Goal: Task Accomplishment & Management: Manage account settings

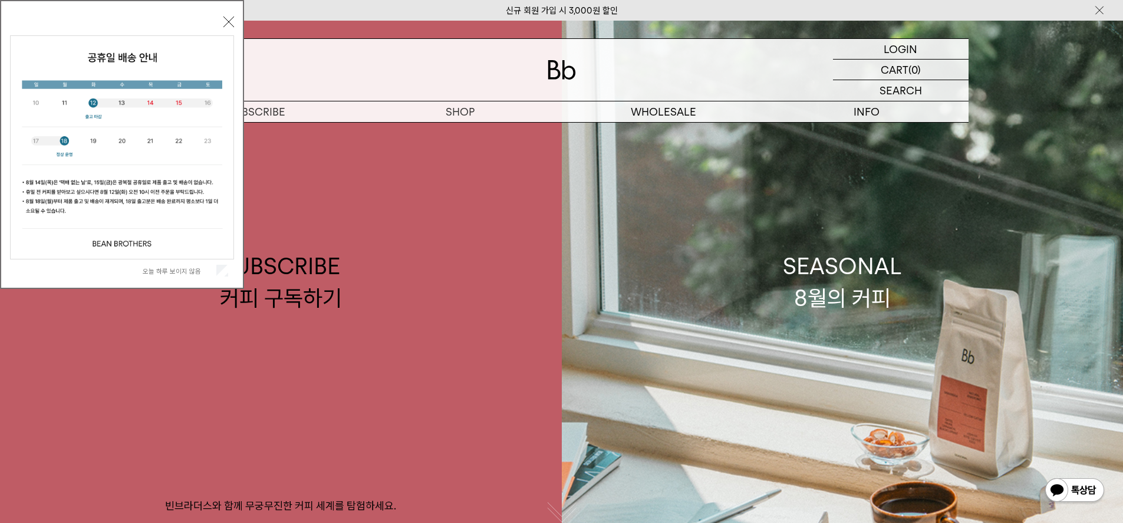
click at [224, 24] on button "닫기" at bounding box center [228, 22] width 11 height 11
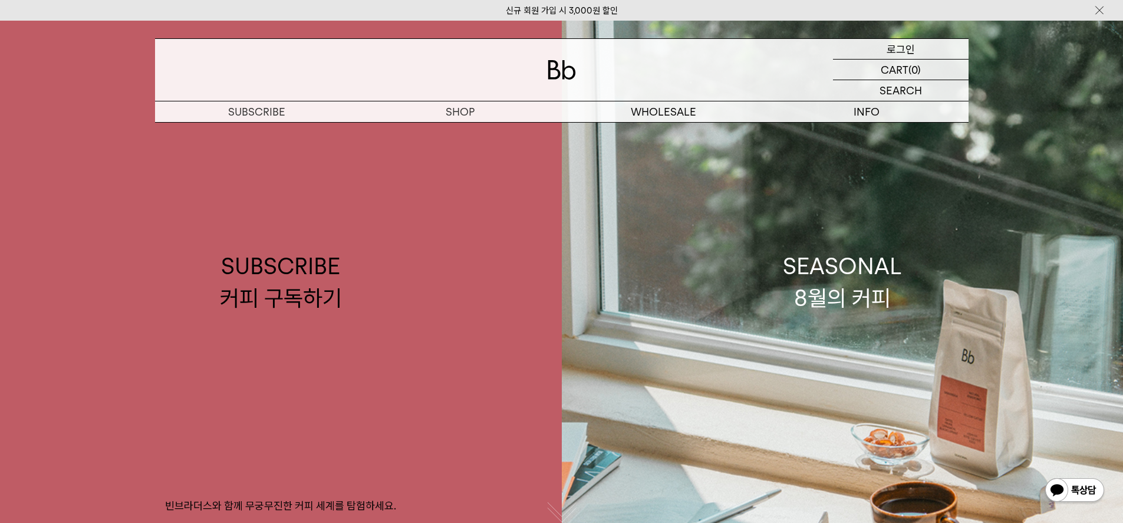
click at [934, 48] on div "LOGIN 로그인" at bounding box center [901, 49] width 136 height 20
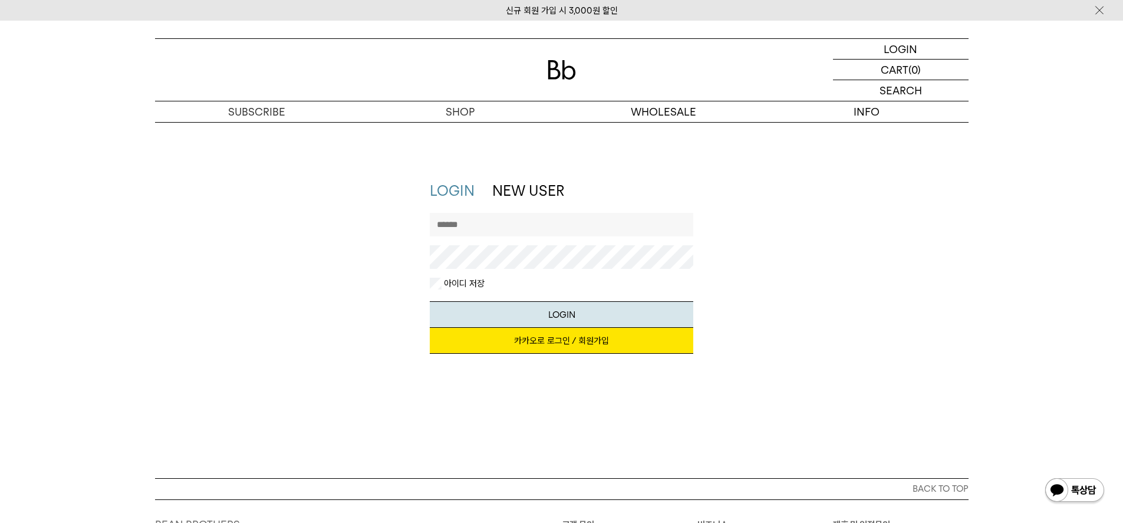
click at [578, 336] on link "카카오로 로그인 / 회원가입" at bounding box center [561, 341] width 263 height 26
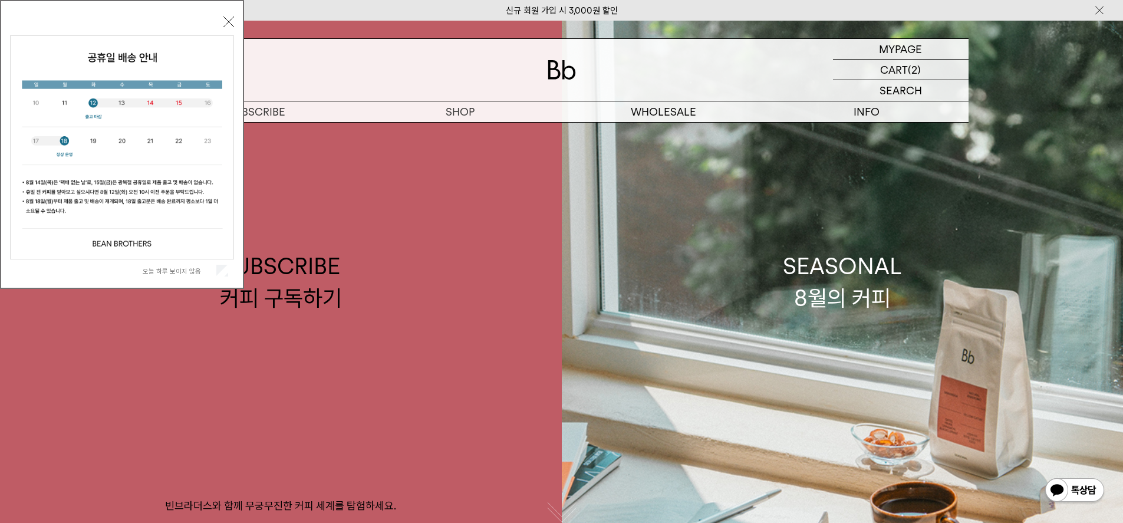
click at [229, 27] on div "오늘 하루 보이지 않음 닫기" at bounding box center [122, 147] width 224 height 269
click at [228, 21] on button "닫기" at bounding box center [228, 22] width 11 height 11
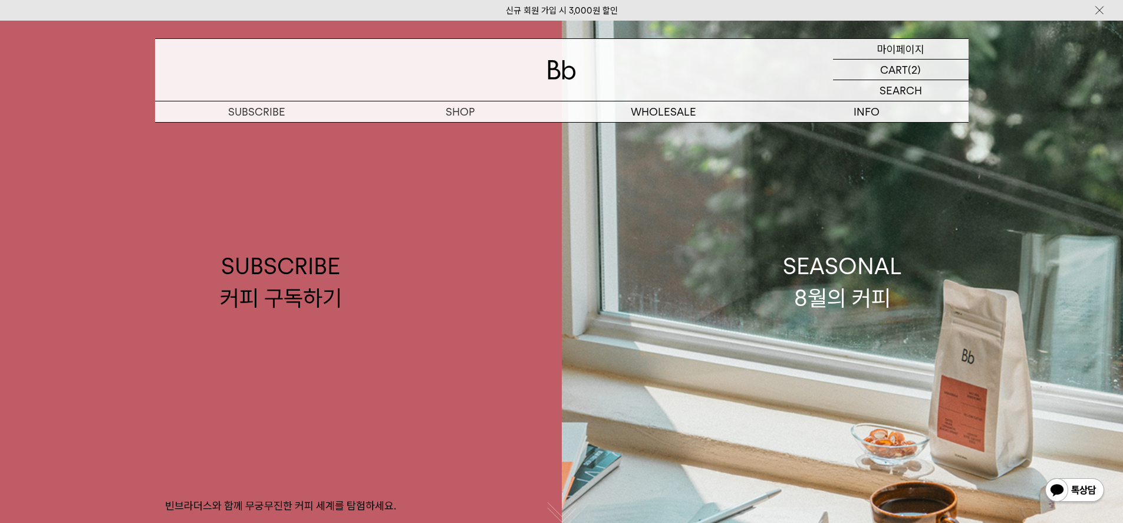
click at [902, 49] on p "마이페이지" at bounding box center [900, 49] width 47 height 20
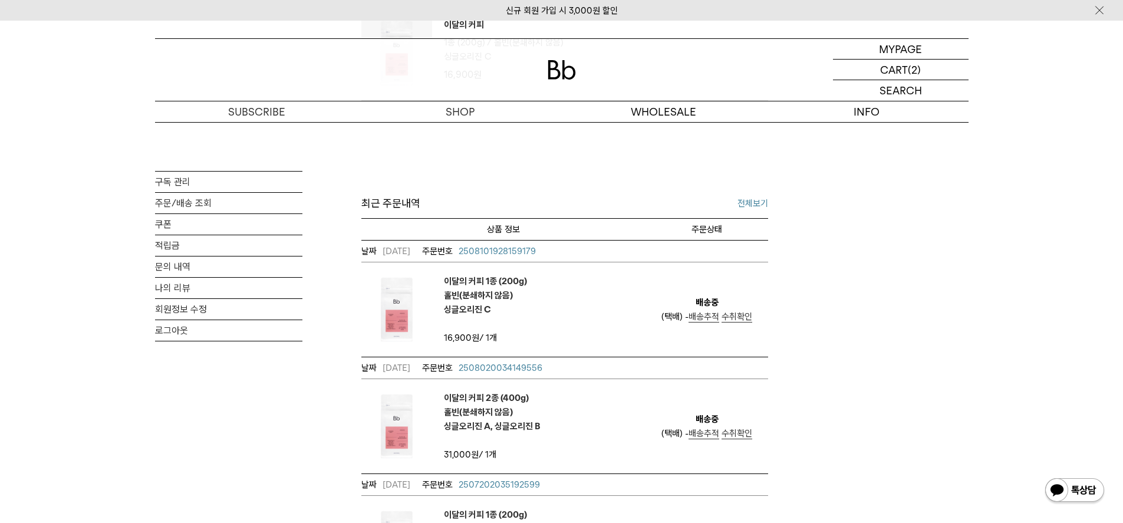
scroll to position [472, 0]
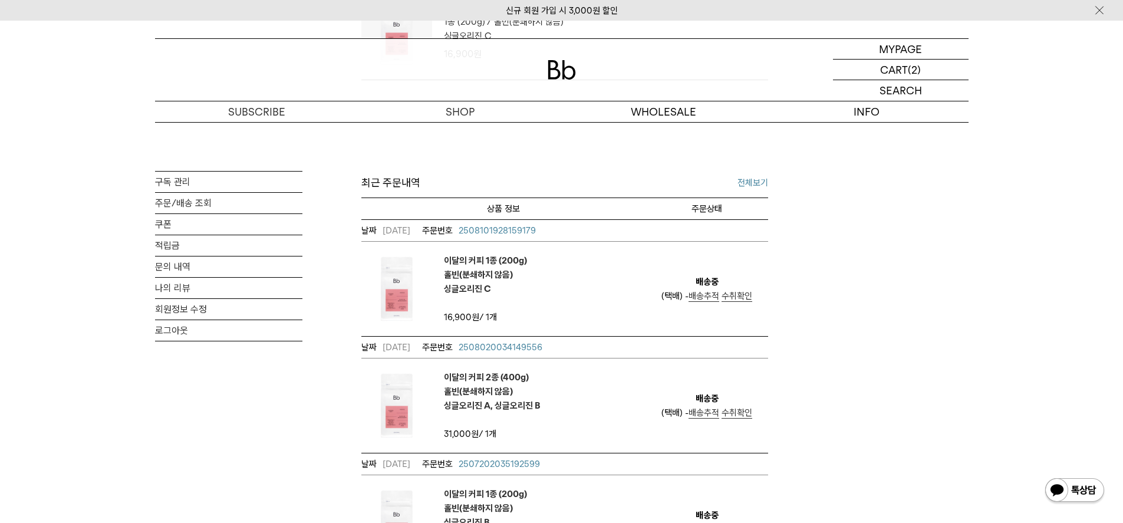
click at [729, 297] on span "수취확인" at bounding box center [736, 296] width 31 height 11
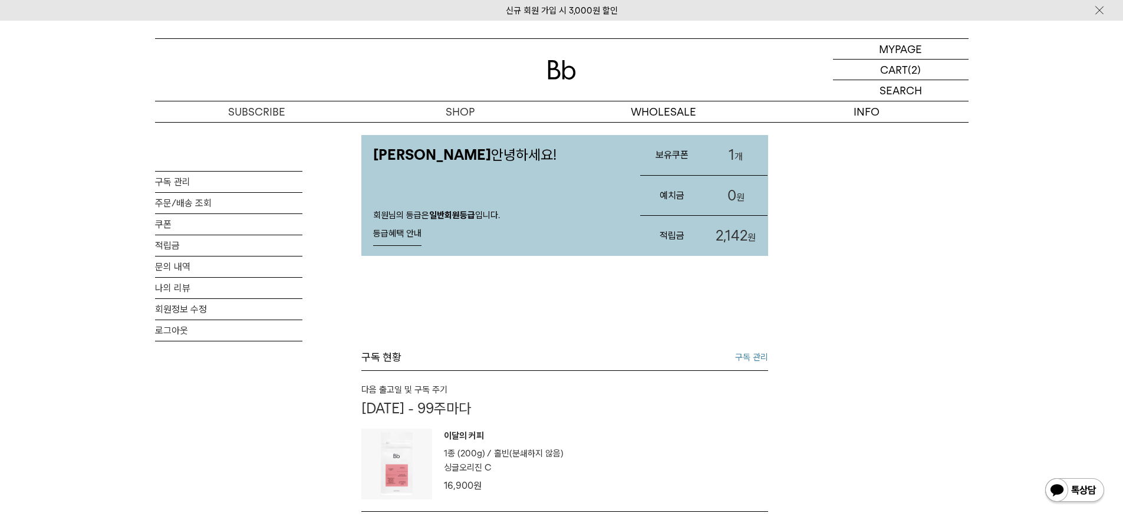
scroll to position [233, 0]
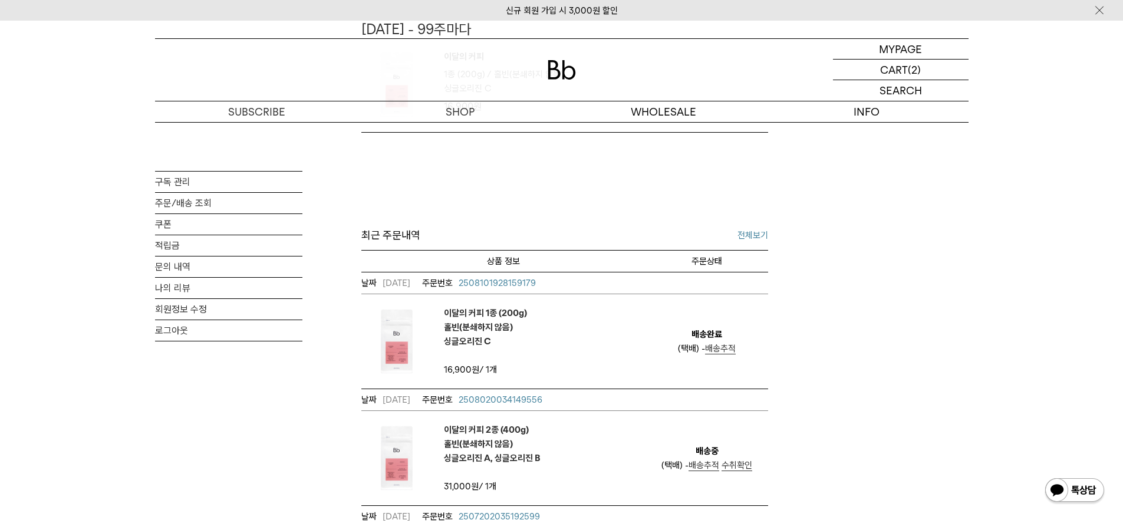
scroll to position [451, 0]
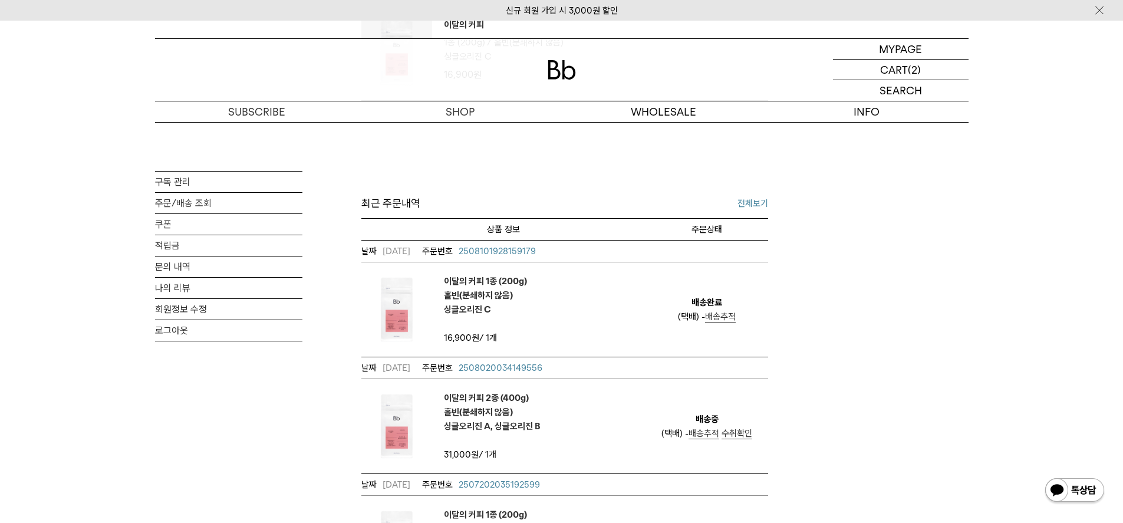
click at [748, 434] on span "수취확인" at bounding box center [736, 433] width 31 height 11
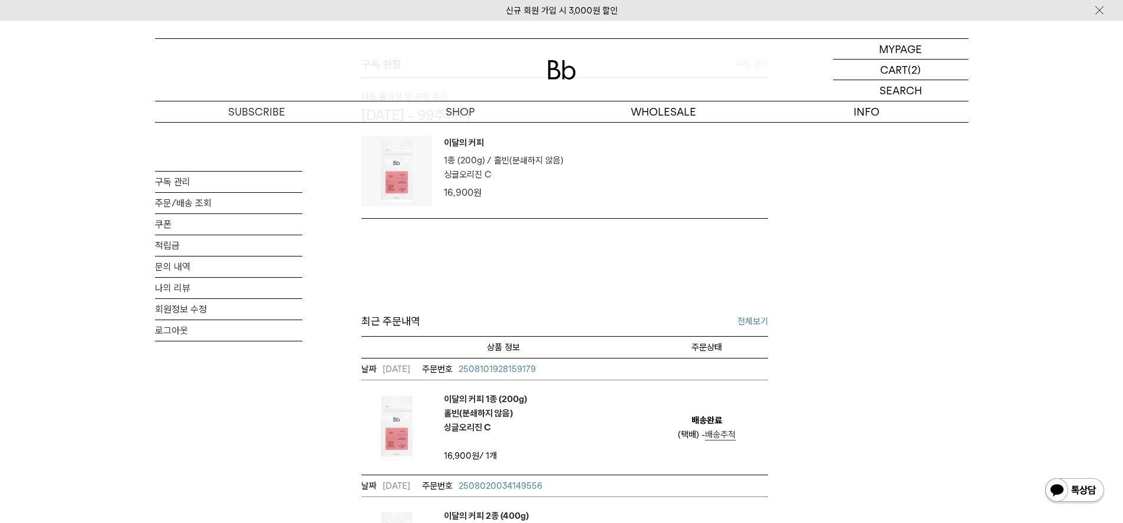
scroll to position [424, 0]
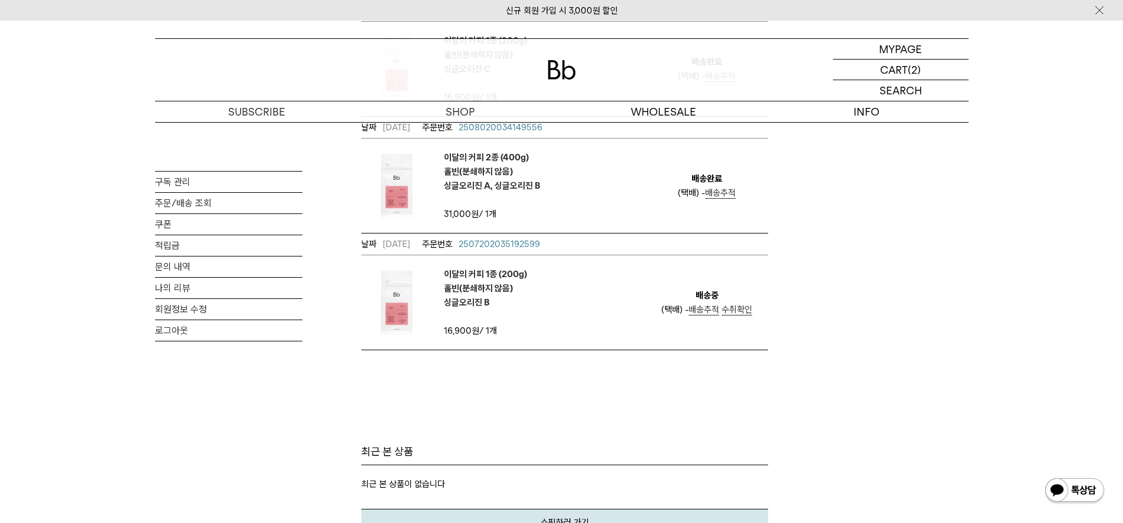
scroll to position [648, 0]
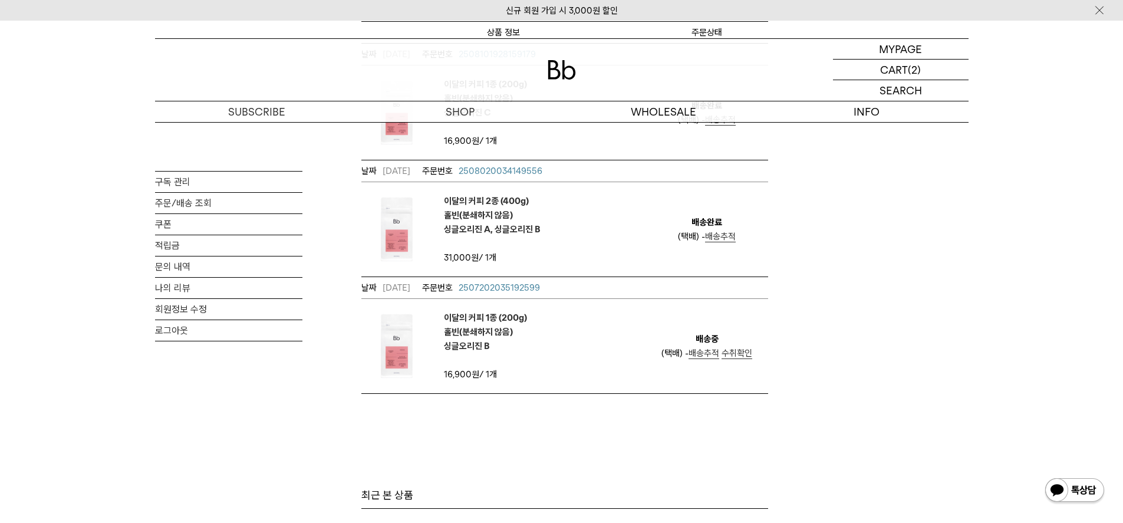
click at [742, 352] on span "수취확인" at bounding box center [736, 353] width 31 height 11
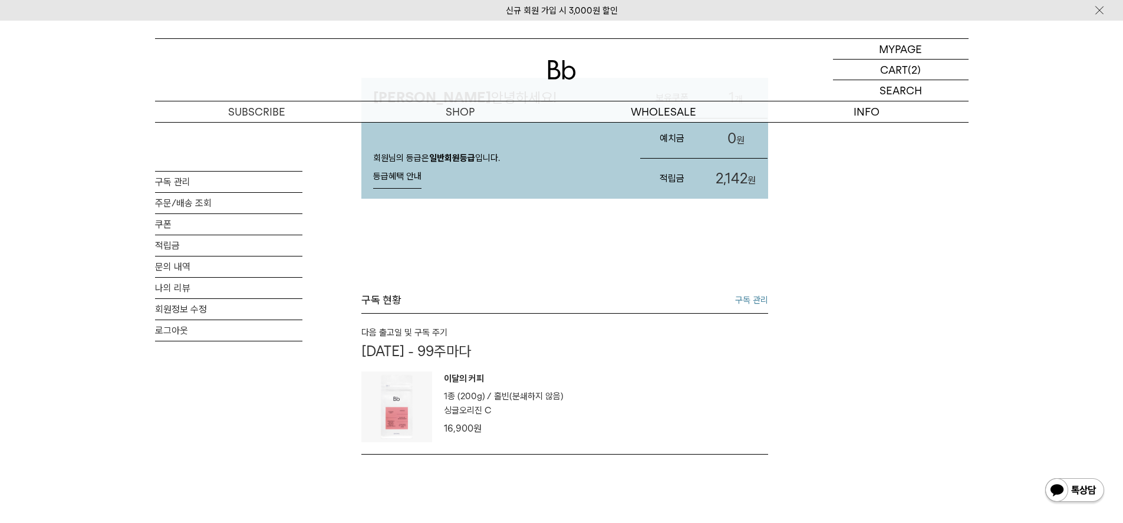
scroll to position [97, 0]
click at [749, 299] on link "구독 관리" at bounding box center [751, 301] width 33 height 14
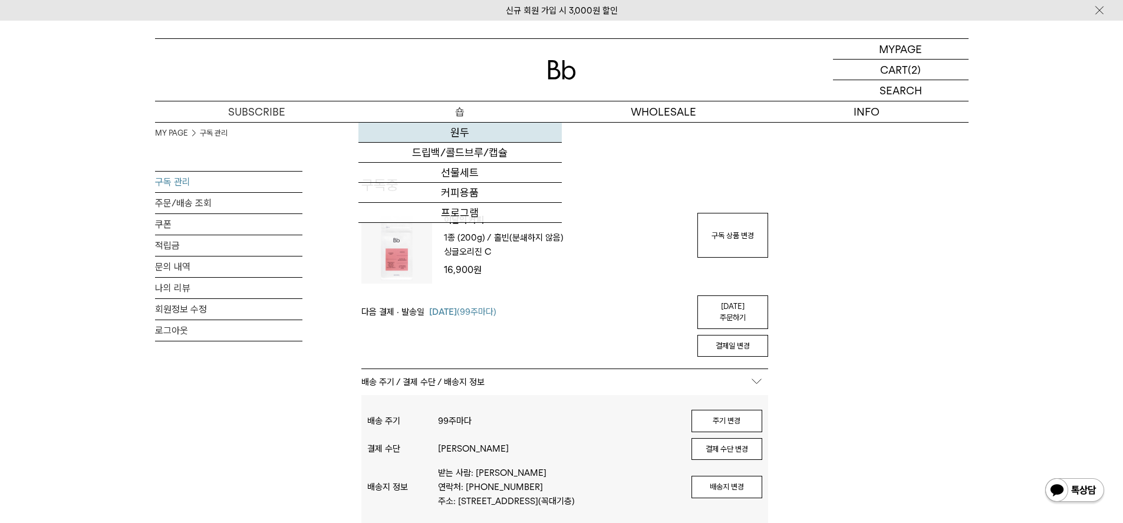
click at [452, 134] on link "원두" at bounding box center [459, 133] width 203 height 20
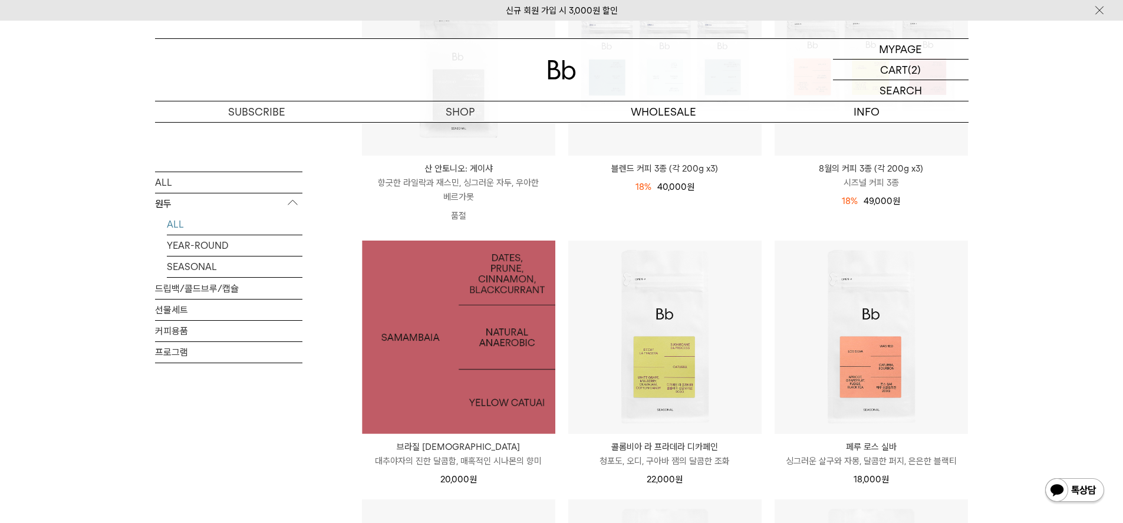
scroll to position [295, 0]
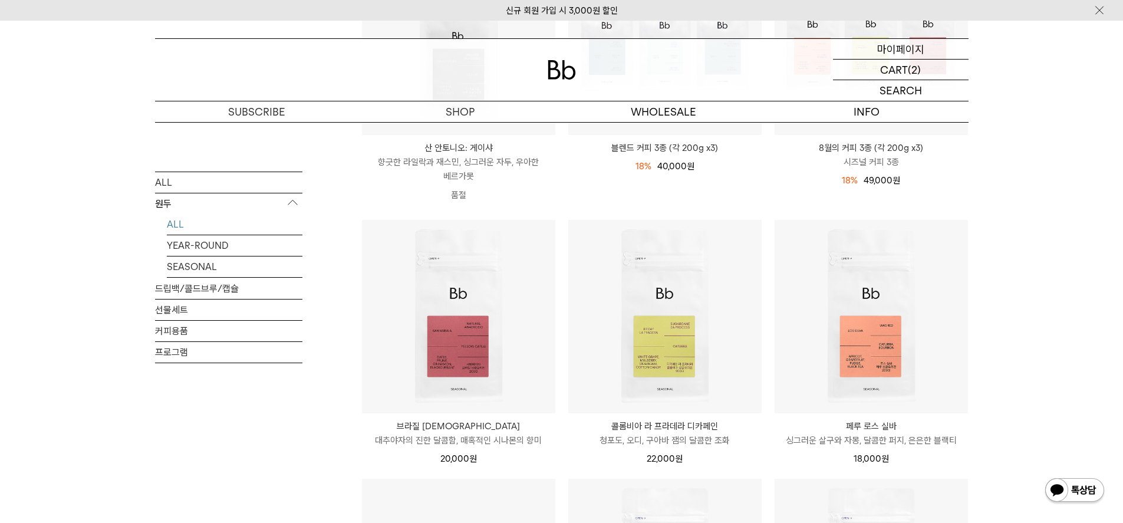
click at [868, 51] on div "MYPAGE 마이페이지" at bounding box center [901, 49] width 136 height 20
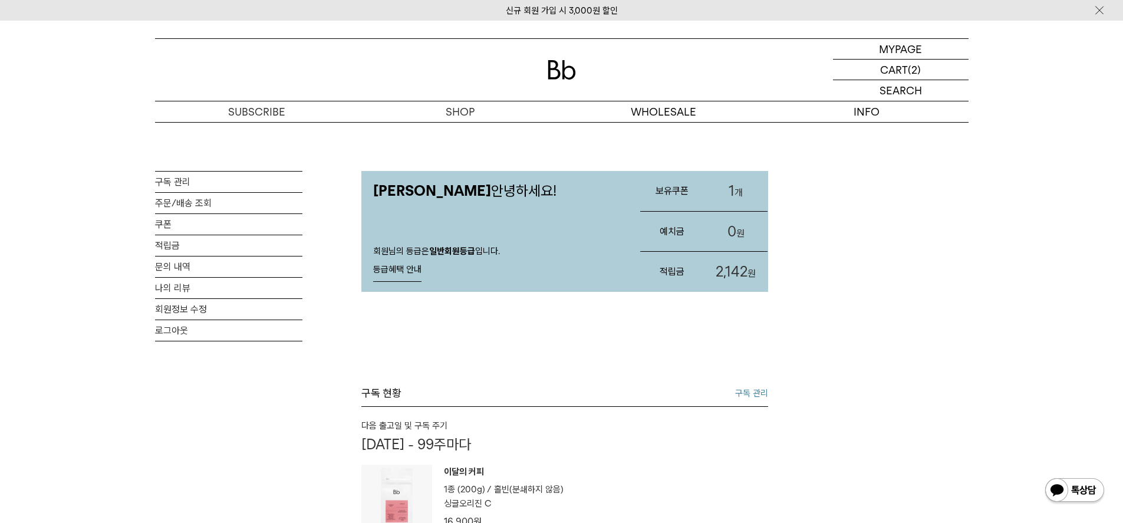
scroll to position [177, 0]
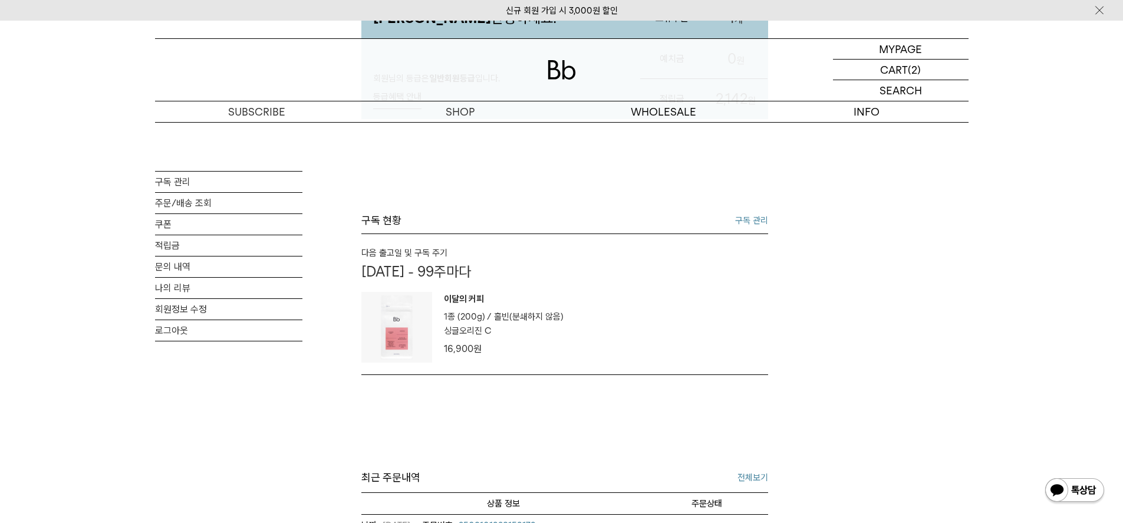
click at [759, 222] on link "구독 관리" at bounding box center [751, 220] width 33 height 14
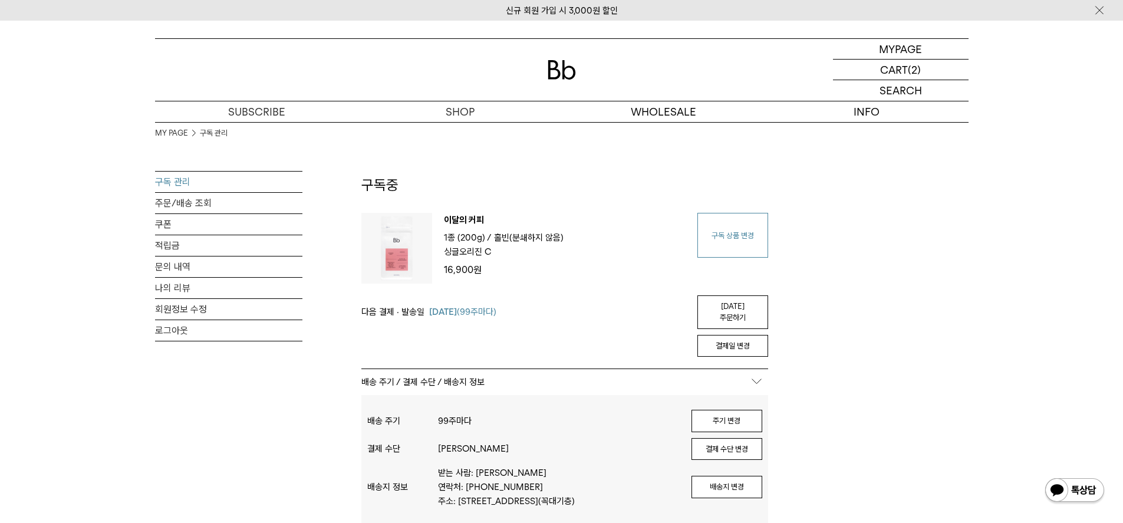
click at [739, 247] on link "구독 상품 변경" at bounding box center [732, 235] width 71 height 45
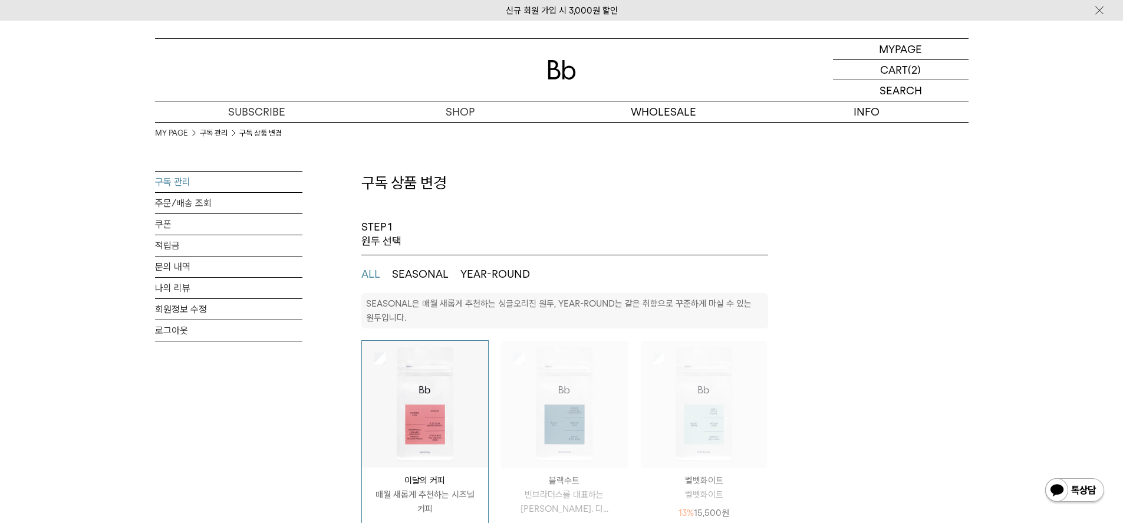
select select "**"
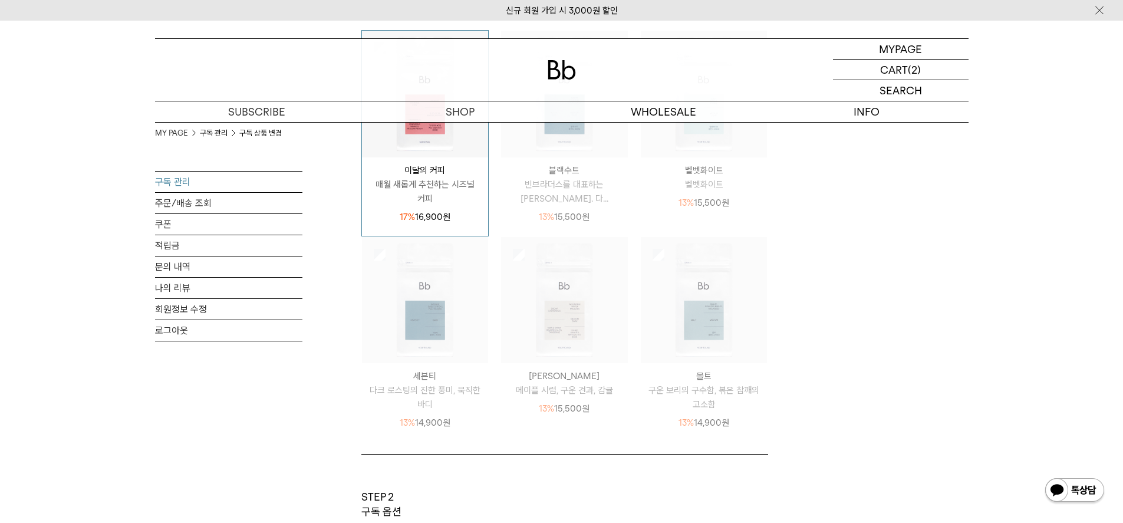
scroll to position [472, 0]
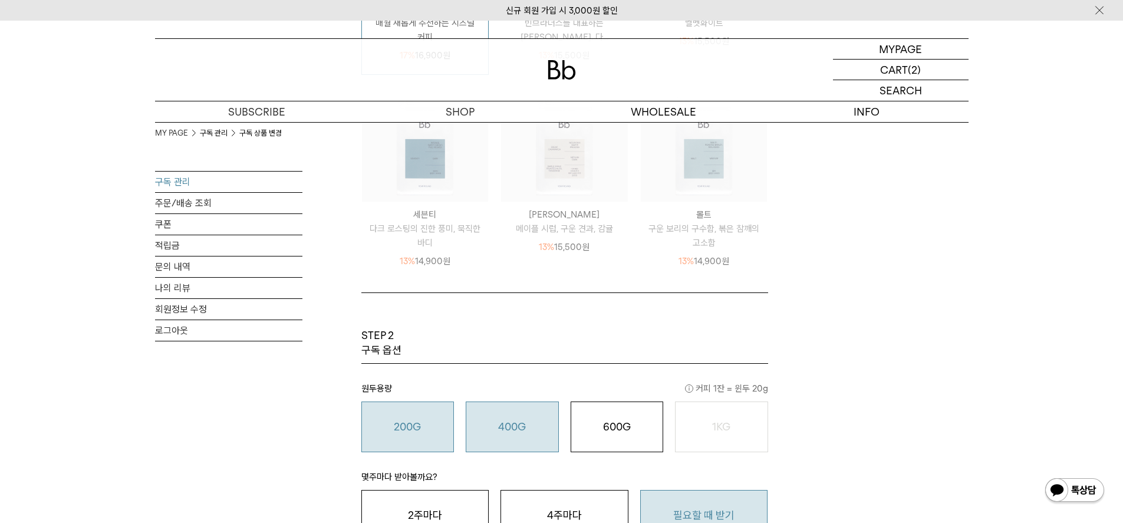
click at [541, 424] on div "400G 31,000 원" at bounding box center [512, 427] width 80 height 14
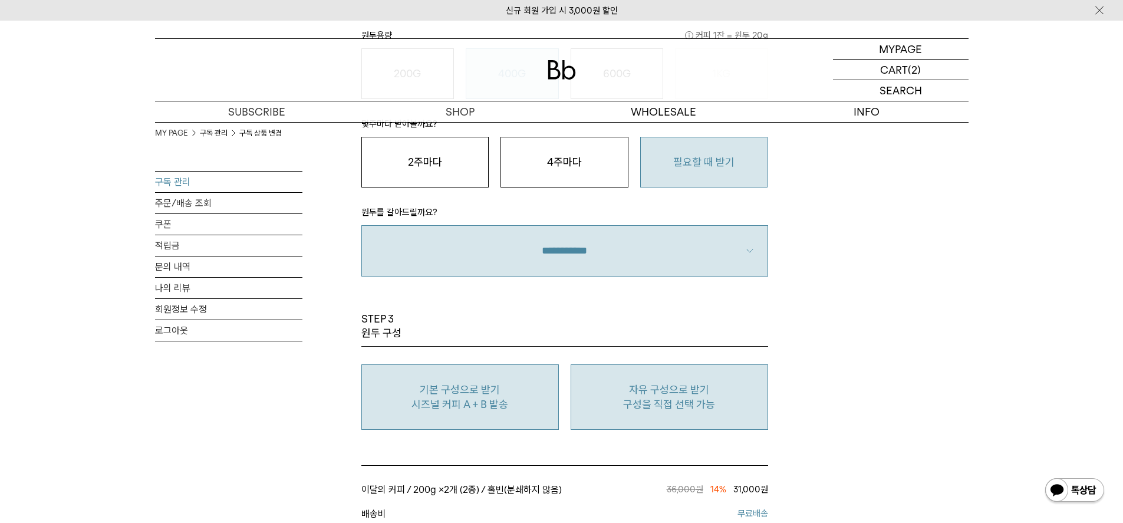
scroll to position [825, 0]
click at [604, 383] on p "자유 구성으로 받기" at bounding box center [669, 389] width 184 height 14
type input "*"
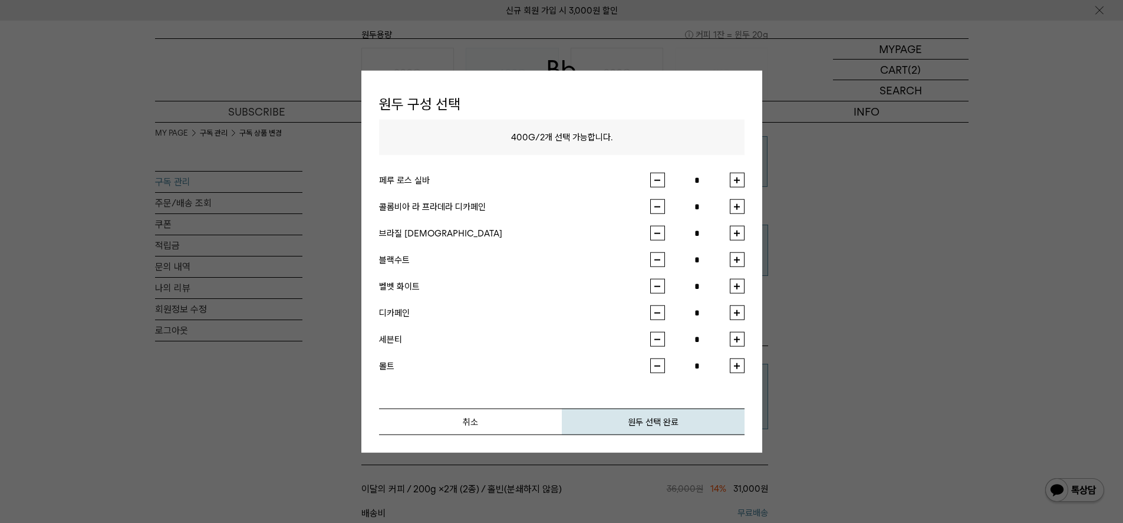
click at [745, 210] on div "원두 구성 선택 400G / 2 개 선택 가능합니다. 페루 로스 실바 * 콜롬비아 라 프라데라 디카페인 * 브라질 사맘바이아 * 블랙수트 * …" at bounding box center [561, 261] width 401 height 383
click at [739, 205] on button "button" at bounding box center [737, 206] width 15 height 15
type input "*"
click at [642, 428] on button "원두 선택 완료" at bounding box center [653, 421] width 183 height 27
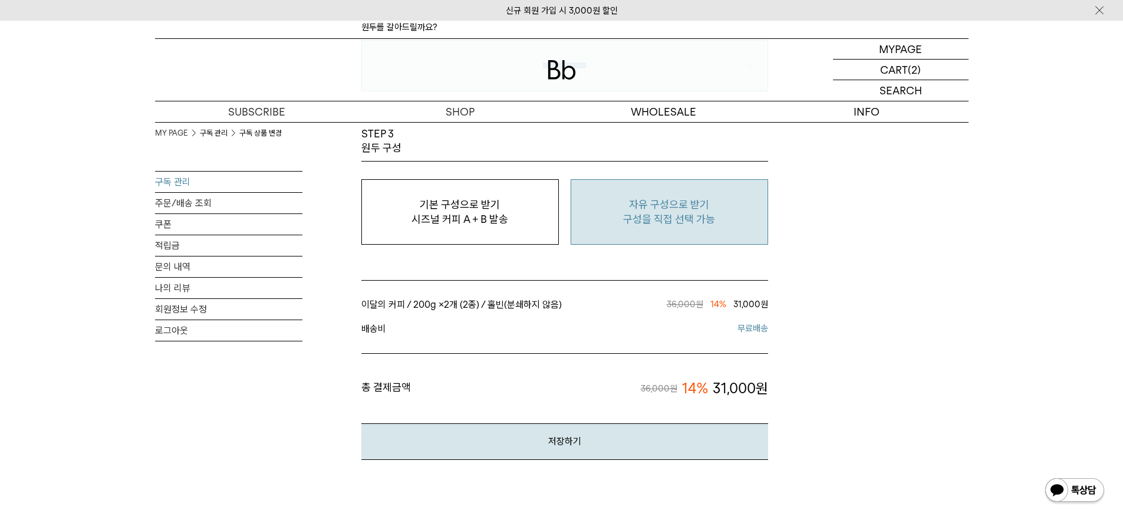
scroll to position [1120, 0]
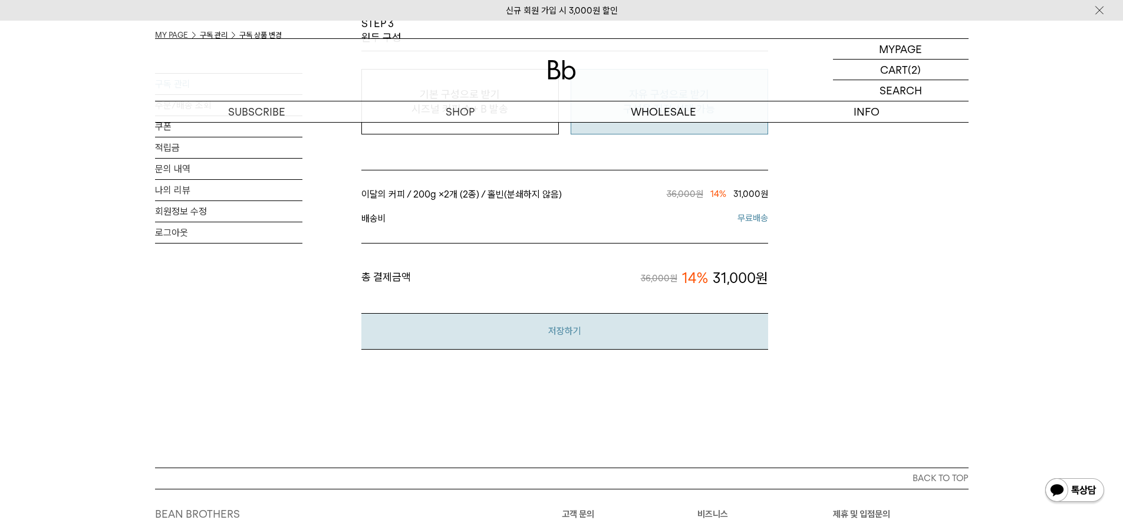
click at [613, 349] on button "저장하기" at bounding box center [564, 331] width 407 height 36
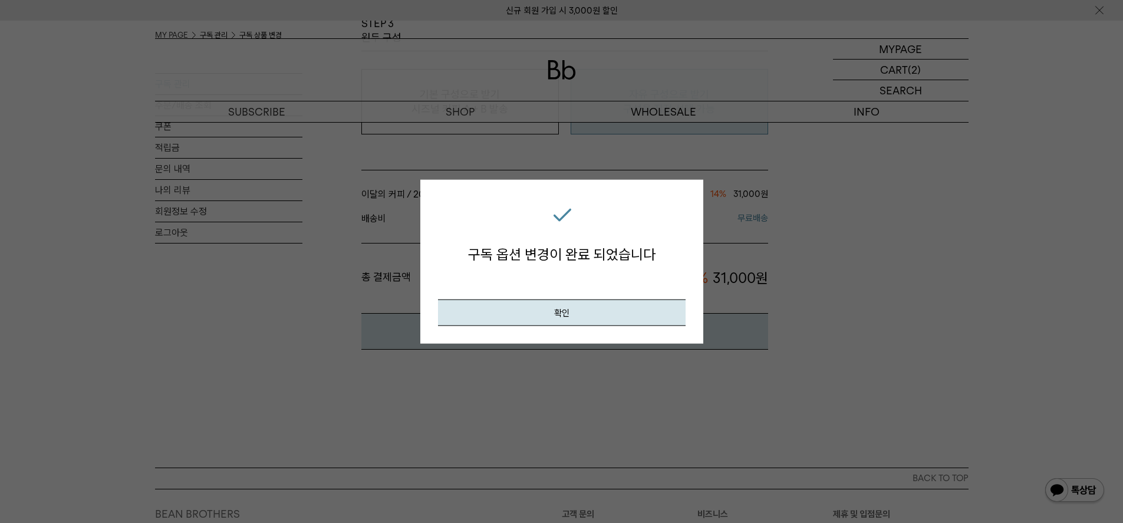
click at [626, 329] on div "구독 옵션 변경이 완료 되었습니다 확인" at bounding box center [561, 261] width 283 height 164
click at [634, 317] on button "확인" at bounding box center [562, 312] width 248 height 27
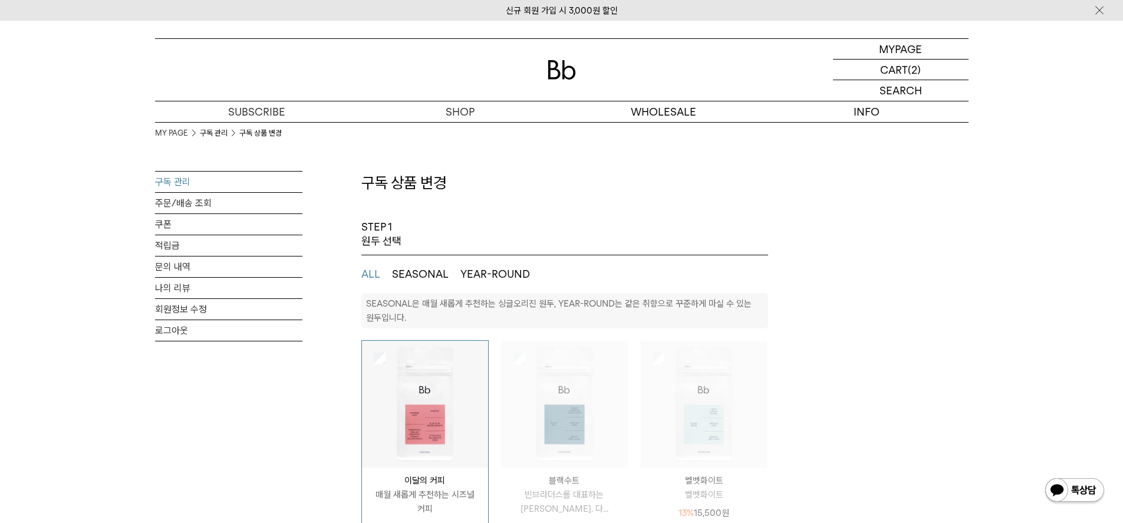
select select "**"
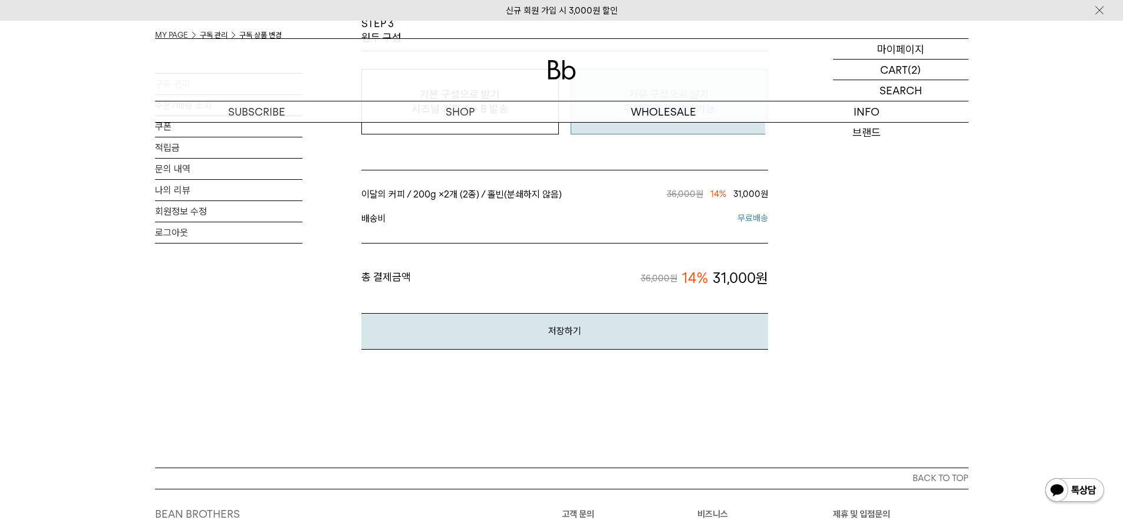
click at [885, 42] on p "마이페이지" at bounding box center [900, 49] width 47 height 20
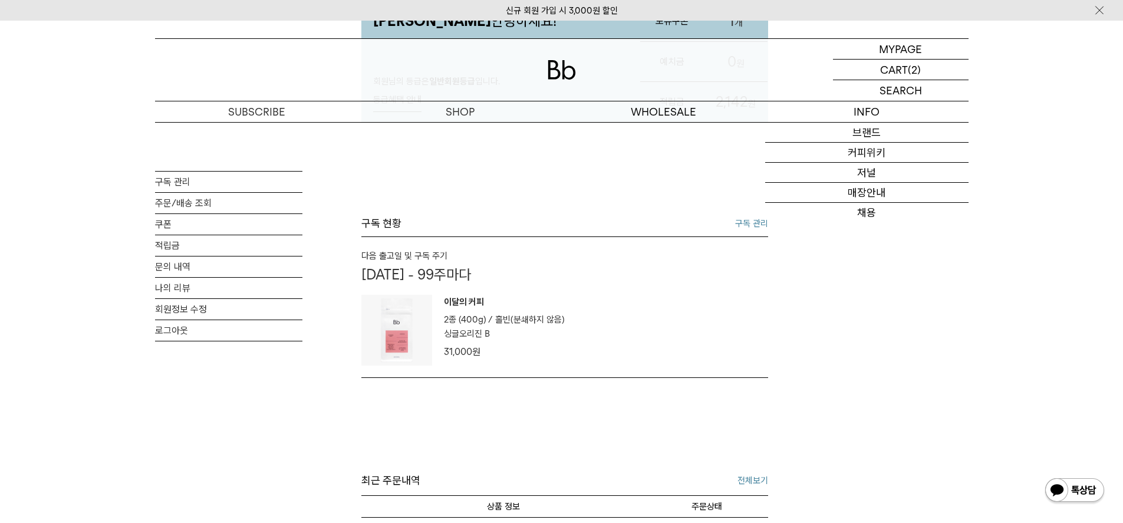
scroll to position [236, 0]
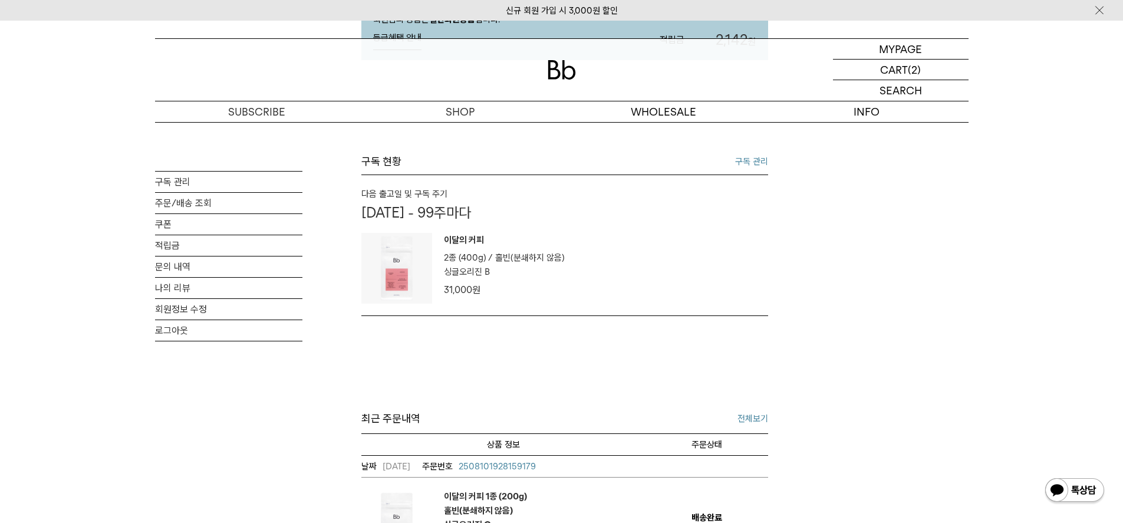
click at [738, 173] on div "구독 현황 구독 관리" at bounding box center [564, 164] width 407 height 21
click at [743, 165] on link "구독 관리" at bounding box center [751, 161] width 33 height 14
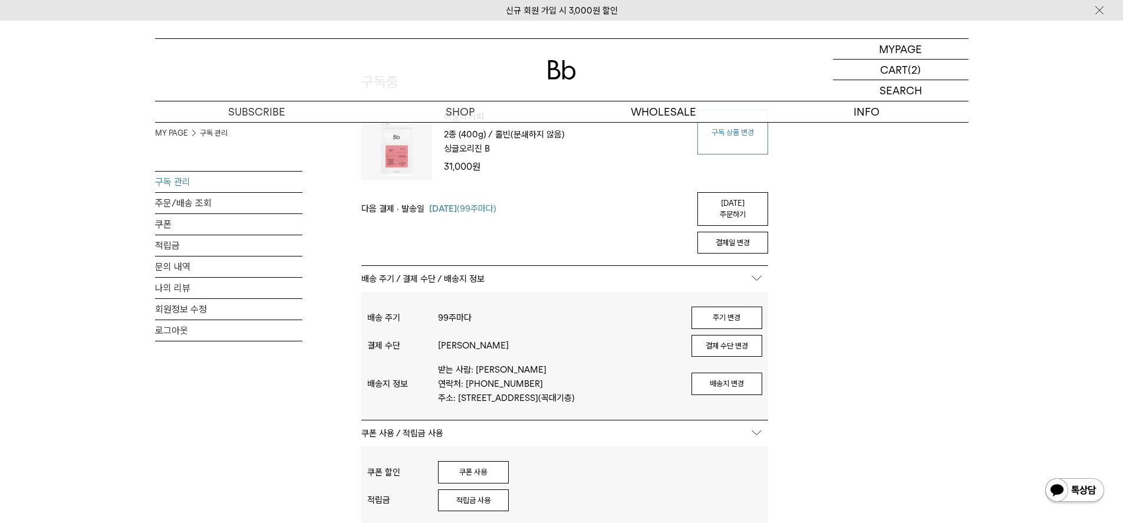
scroll to position [118, 0]
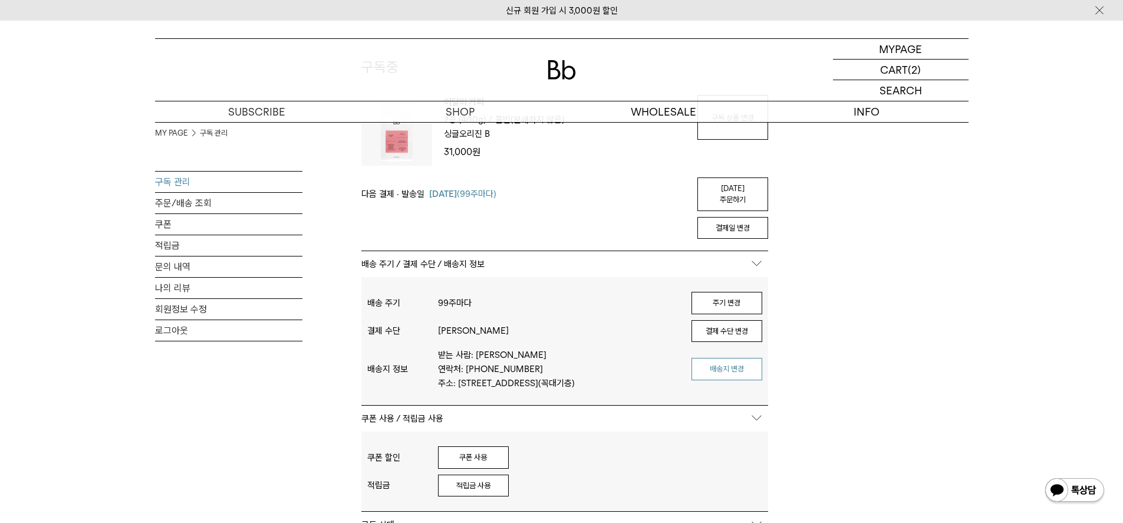
click at [740, 358] on button "배송지 변경" at bounding box center [726, 369] width 71 height 22
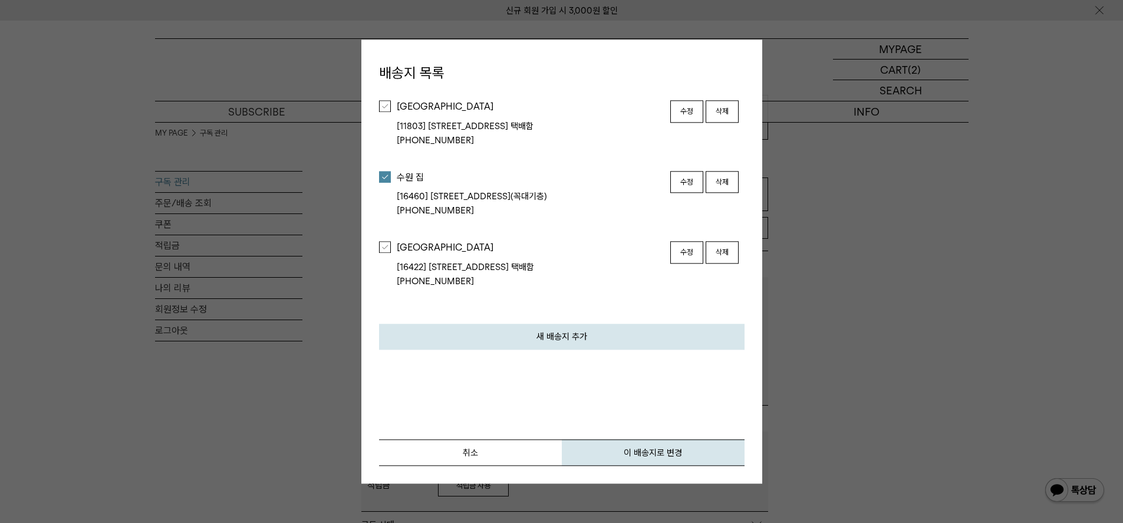
click at [423, 247] on div "[GEOGRAPHIC_DATA]" at bounding box center [532, 248] width 271 height 13
click at [387, 249] on div at bounding box center [385, 248] width 12 height 12
click at [611, 455] on button "이 배송지로 변경" at bounding box center [653, 452] width 183 height 27
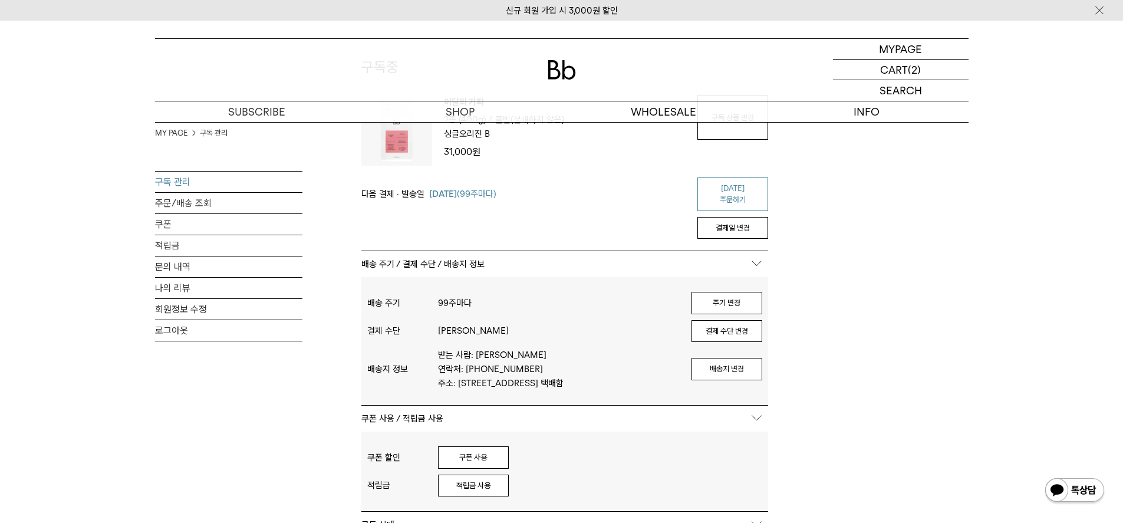
click at [728, 192] on link "[DATE] 주문하기" at bounding box center [732, 194] width 71 height 34
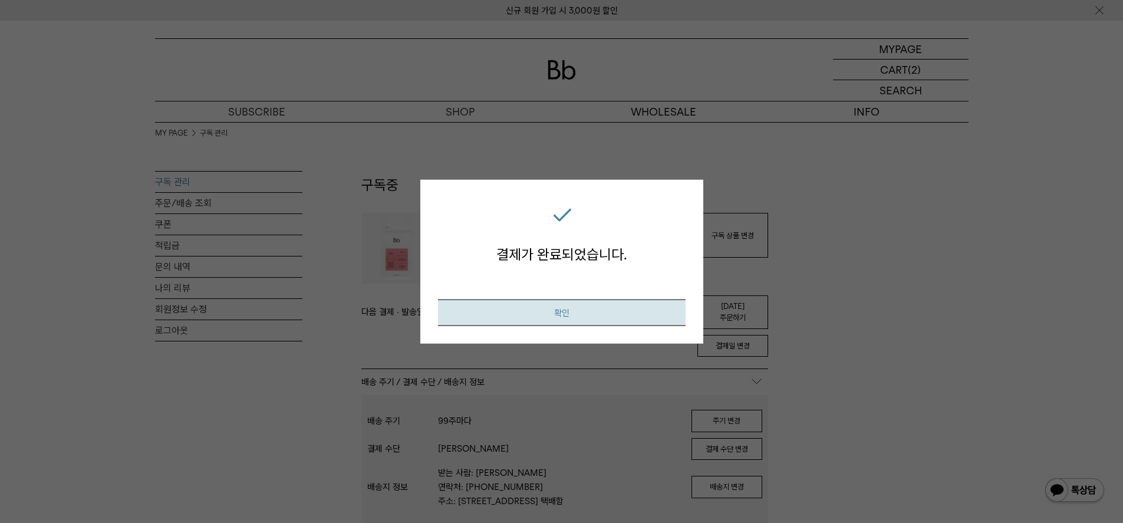
click at [654, 309] on button "확인" at bounding box center [562, 312] width 248 height 27
